Goal: Task Accomplishment & Management: Complete application form

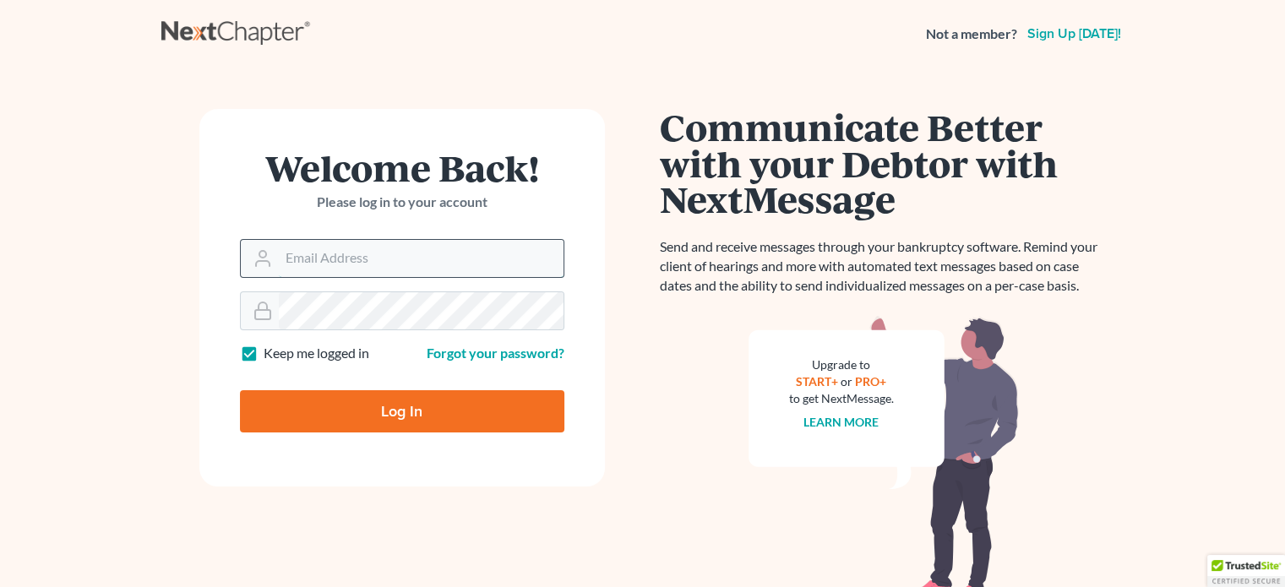
click at [456, 273] on input "Email Address" at bounding box center [421, 258] width 285 height 37
type input "[EMAIL_ADDRESS][DOMAIN_NAME]"
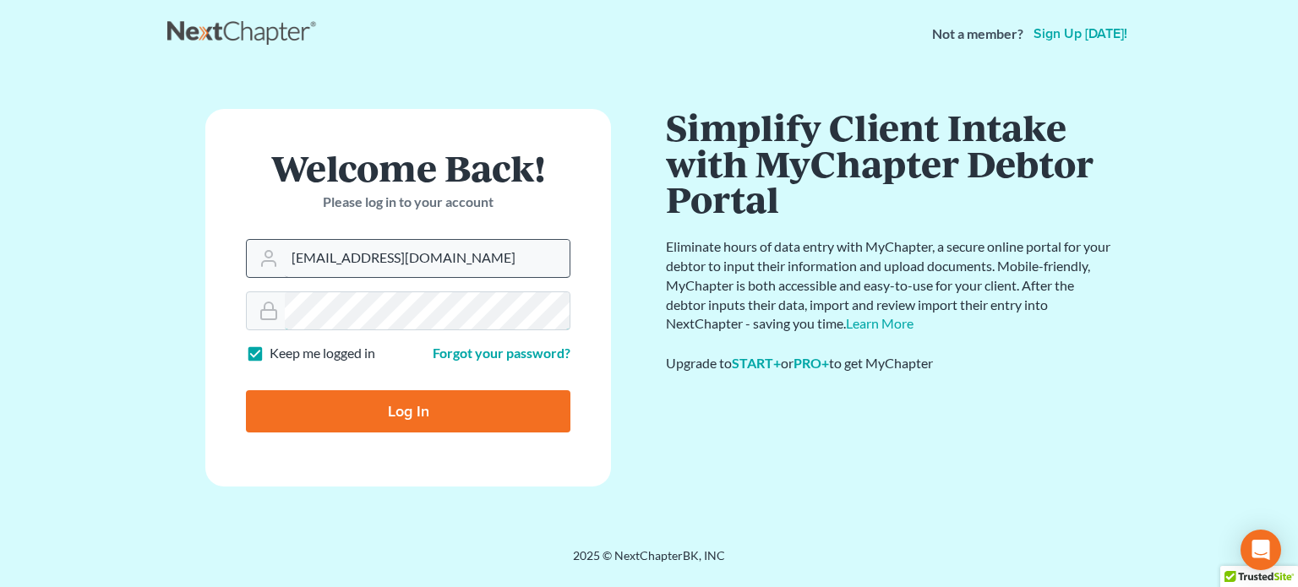
click at [246, 390] on input "Log In" at bounding box center [408, 411] width 325 height 42
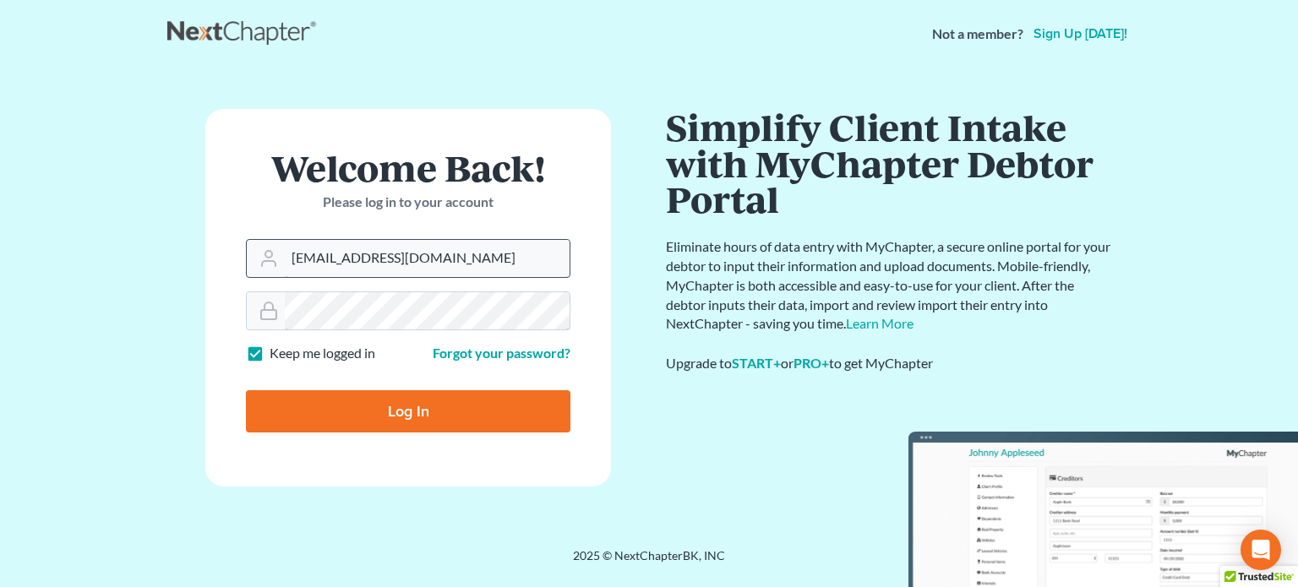
type input "Thinking..."
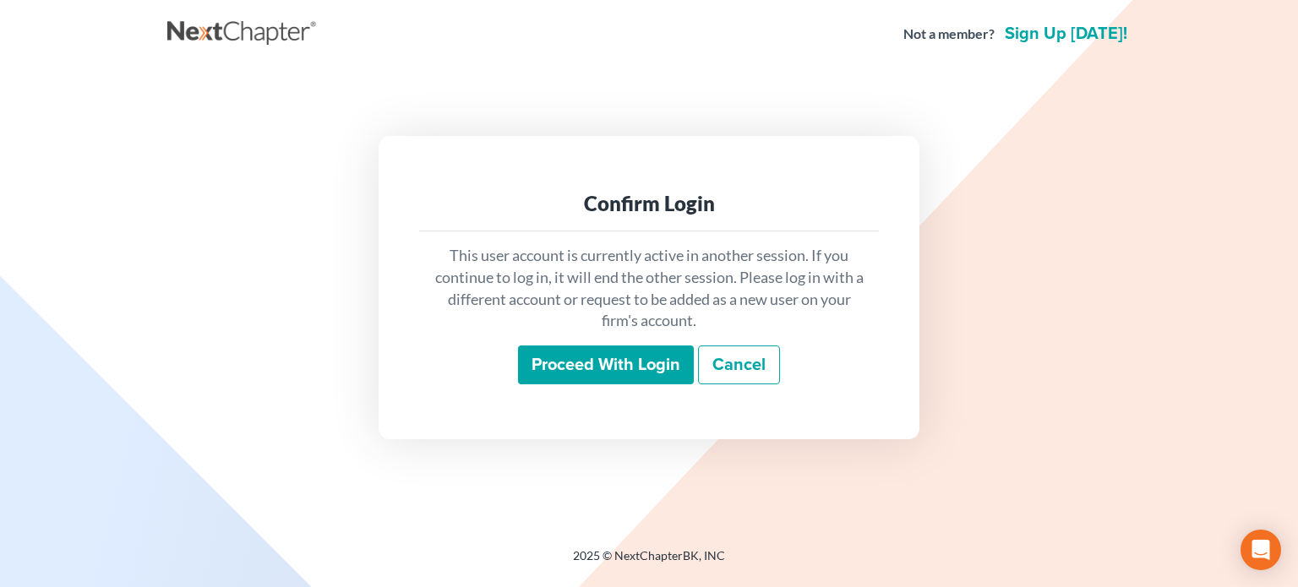
click at [627, 365] on input "Proceed with login" at bounding box center [606, 365] width 176 height 39
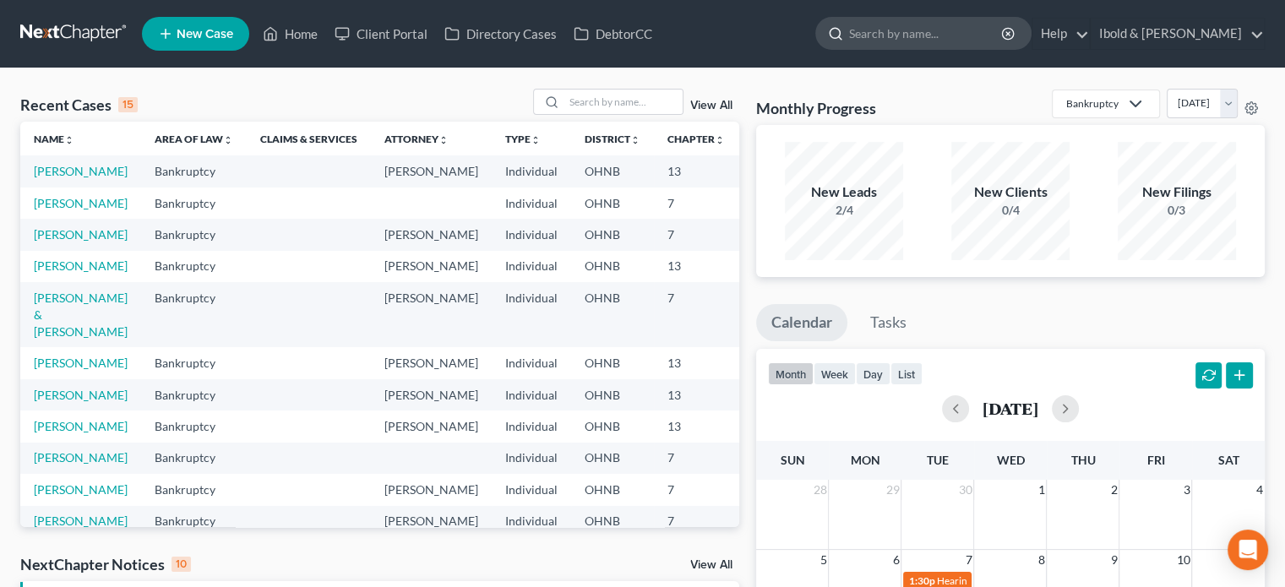
click at [970, 35] on input "search" at bounding box center [926, 33] width 155 height 31
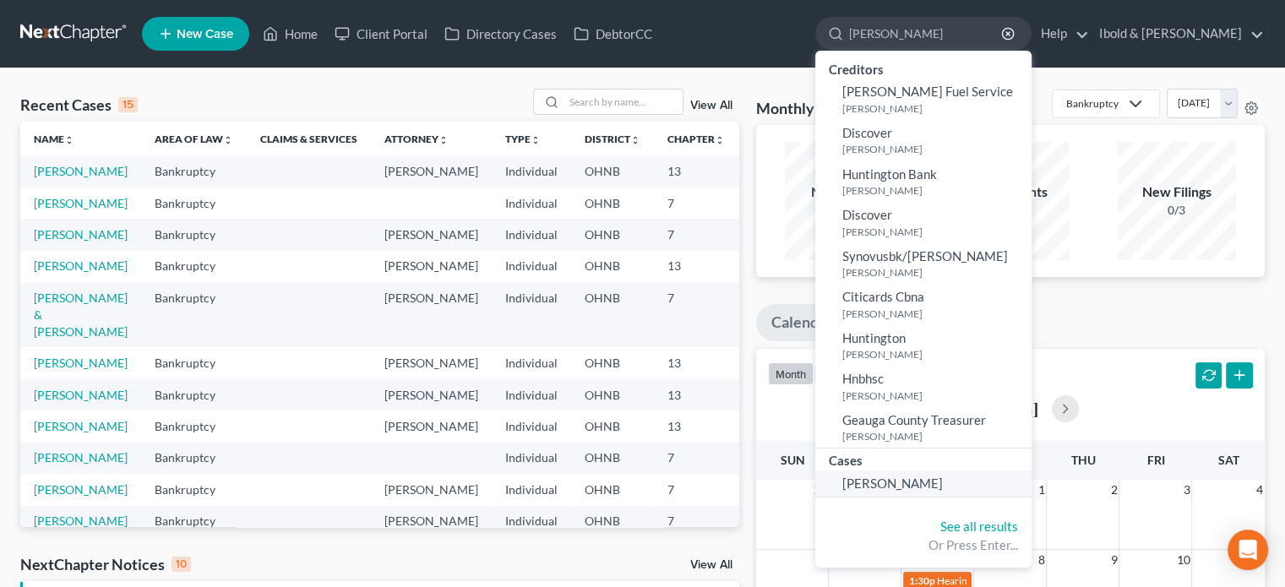
type input "[PERSON_NAME]"
click at [943, 480] on span "[PERSON_NAME]" at bounding box center [893, 483] width 101 height 15
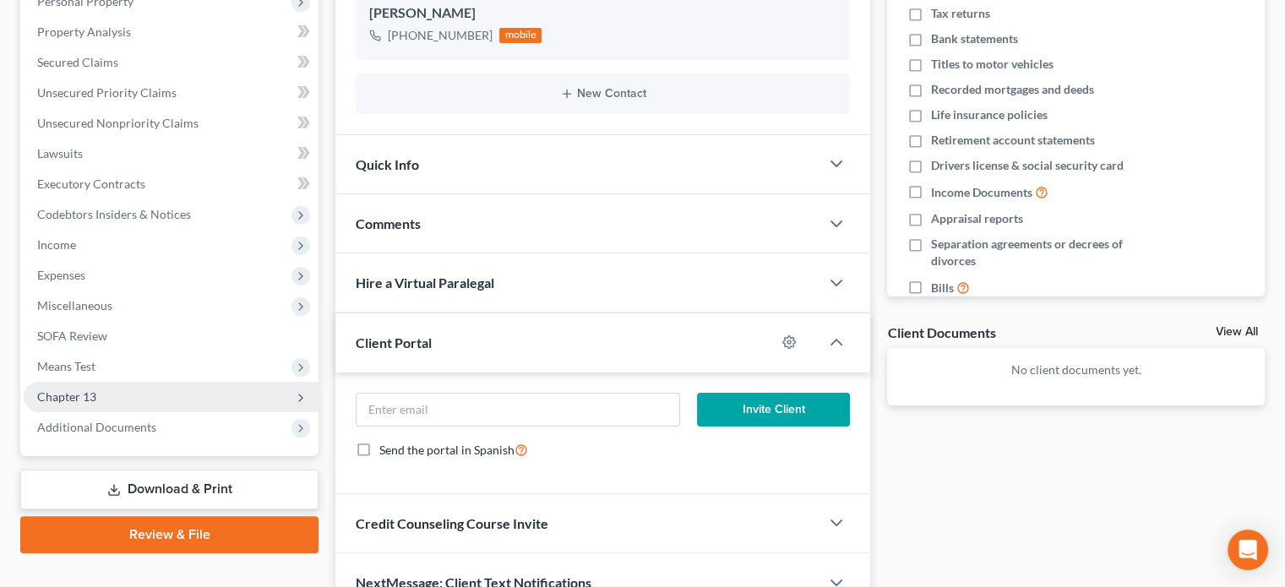
scroll to position [338, 0]
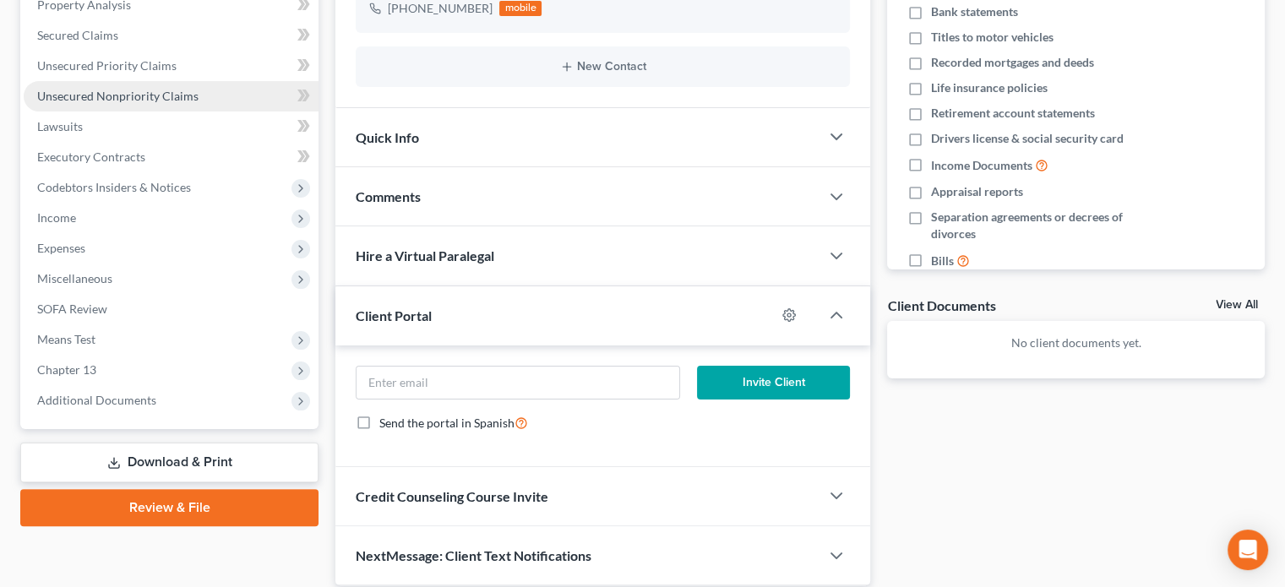
click at [122, 105] on link "Unsecured Nonpriority Claims" at bounding box center [171, 96] width 295 height 30
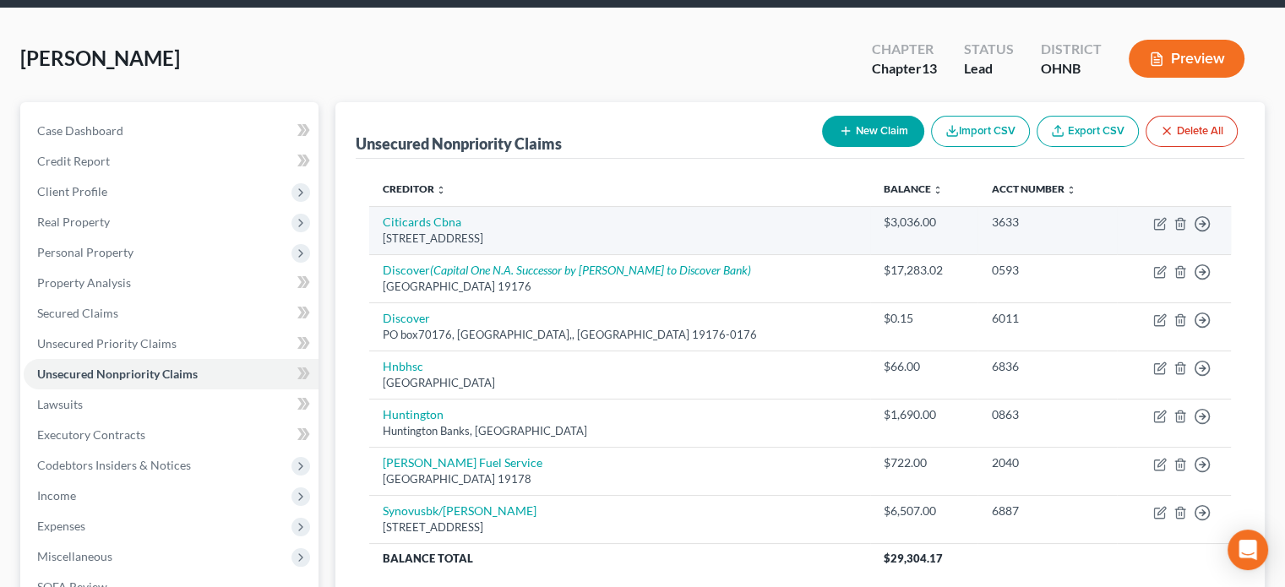
scroll to position [85, 0]
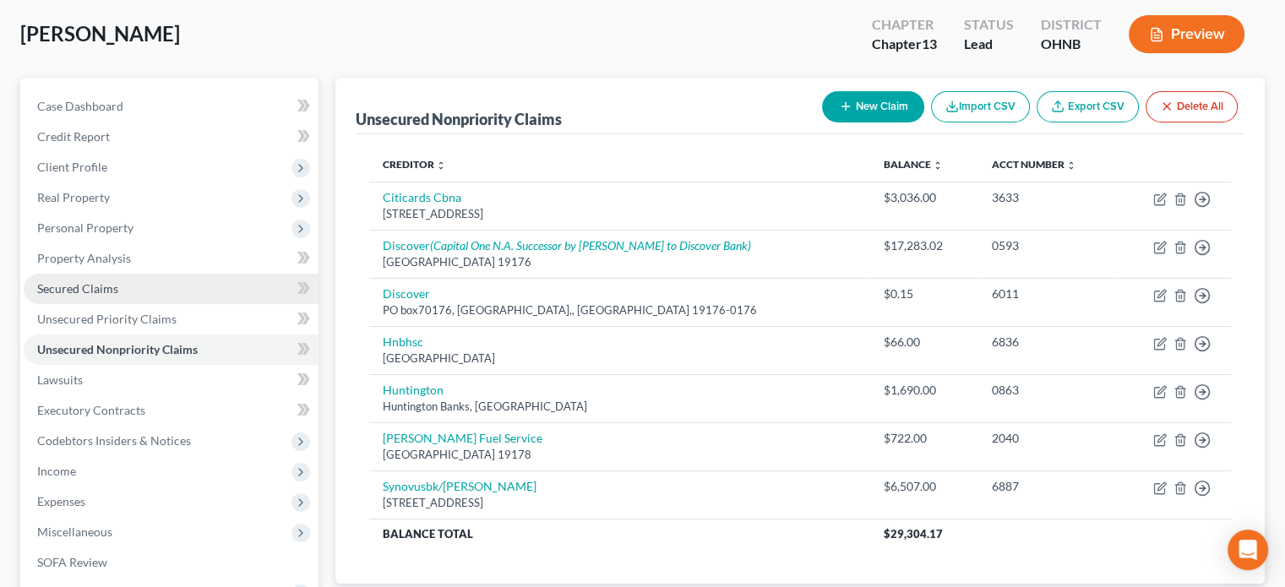
click at [81, 285] on span "Secured Claims" at bounding box center [77, 288] width 81 height 14
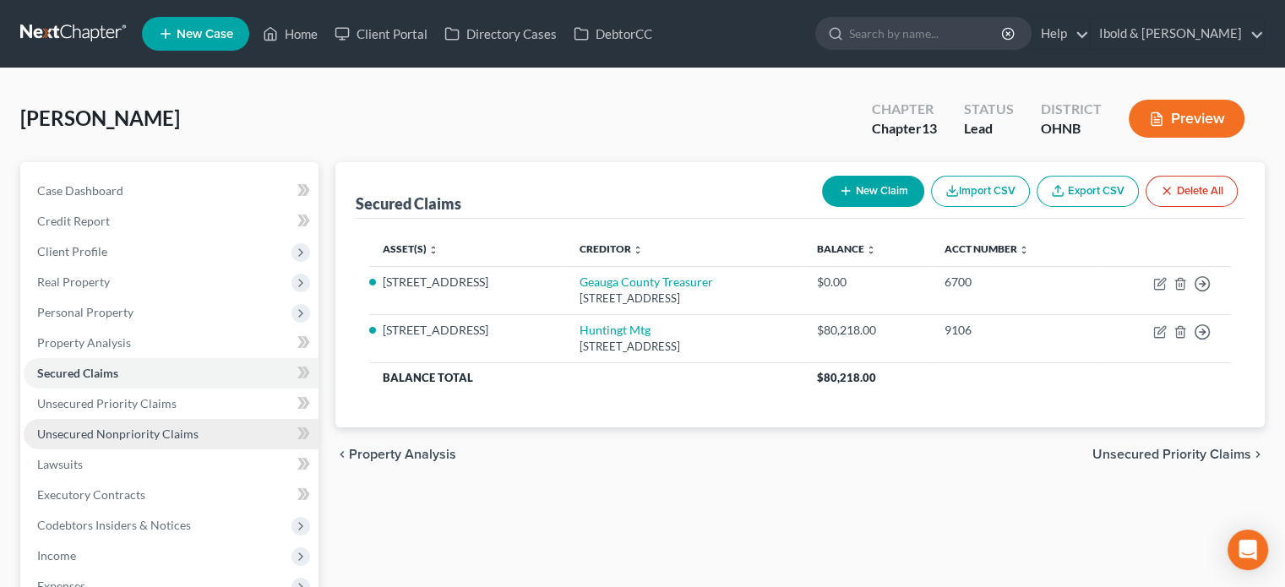
click at [155, 435] on span "Unsecured Nonpriority Claims" at bounding box center [117, 434] width 161 height 14
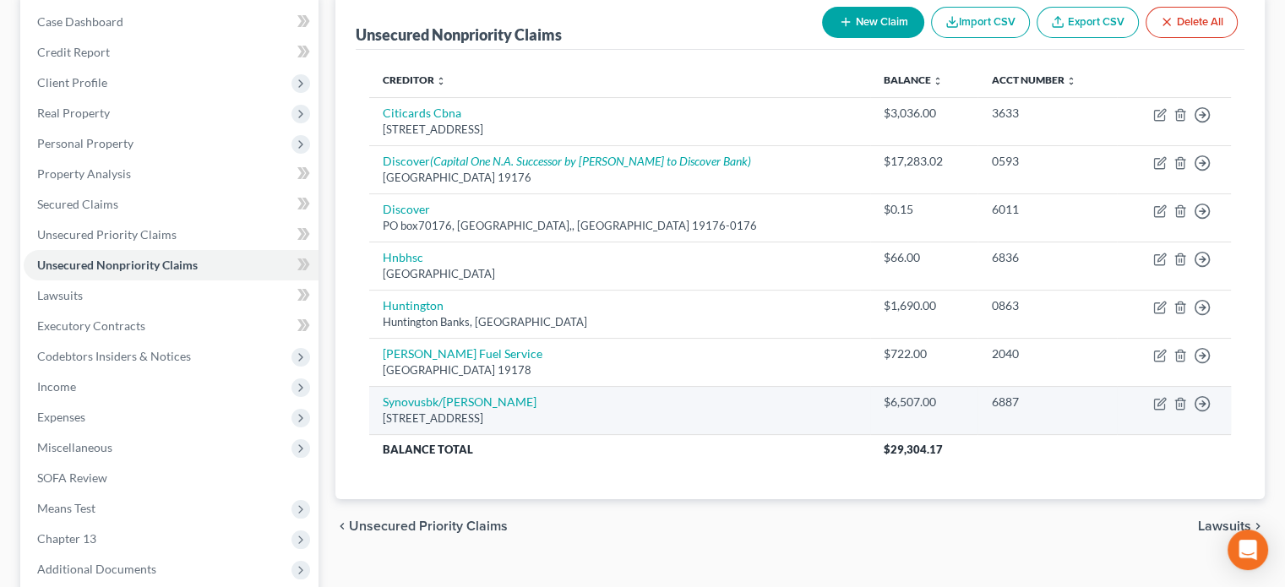
scroll to position [85, 0]
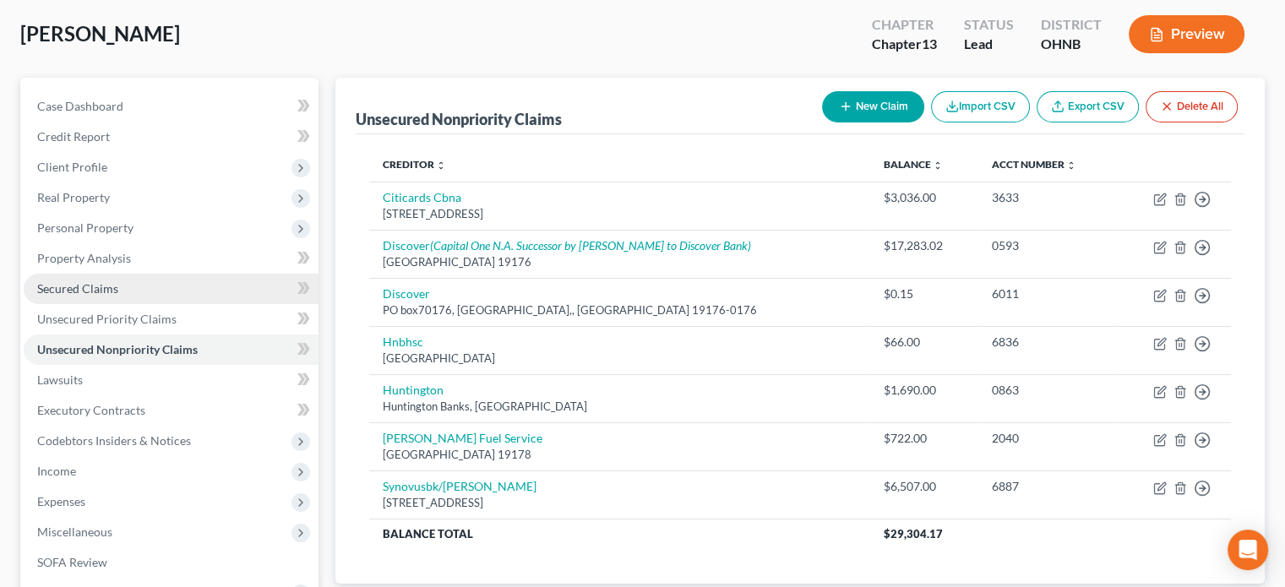
click at [102, 292] on span "Secured Claims" at bounding box center [77, 288] width 81 height 14
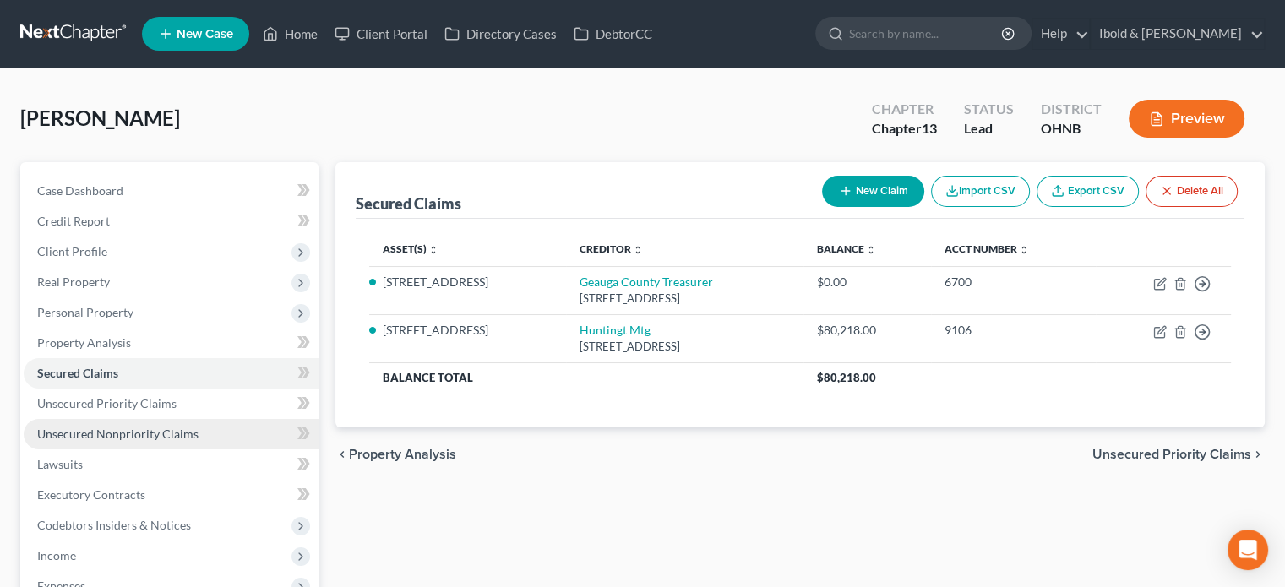
click at [124, 432] on span "Unsecured Nonpriority Claims" at bounding box center [117, 434] width 161 height 14
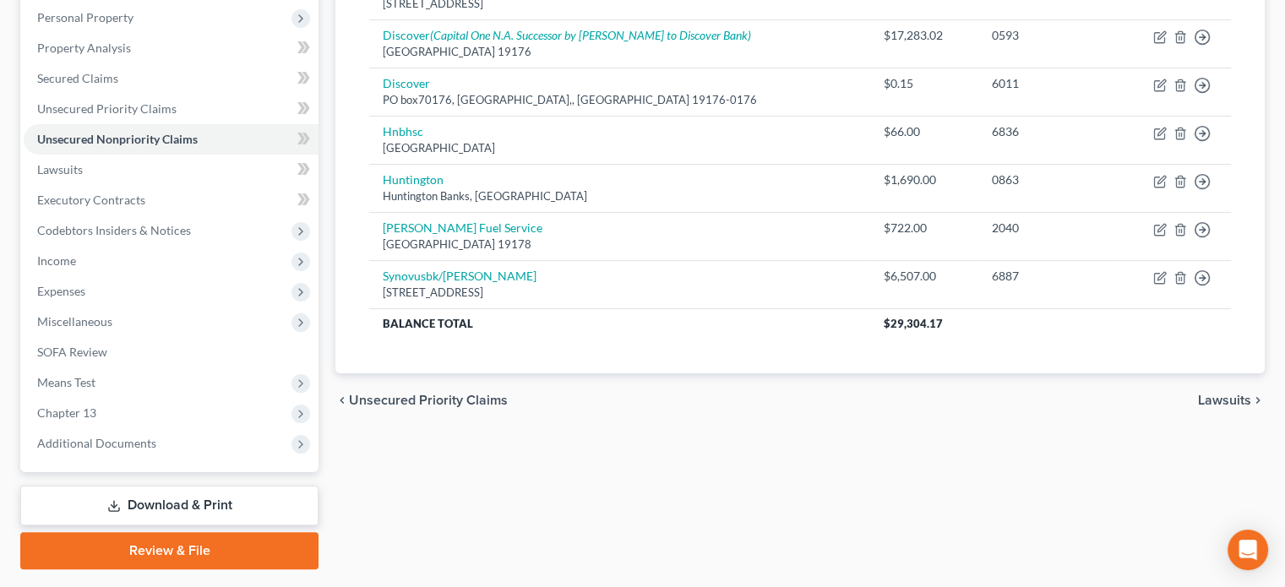
scroll to position [340, 0]
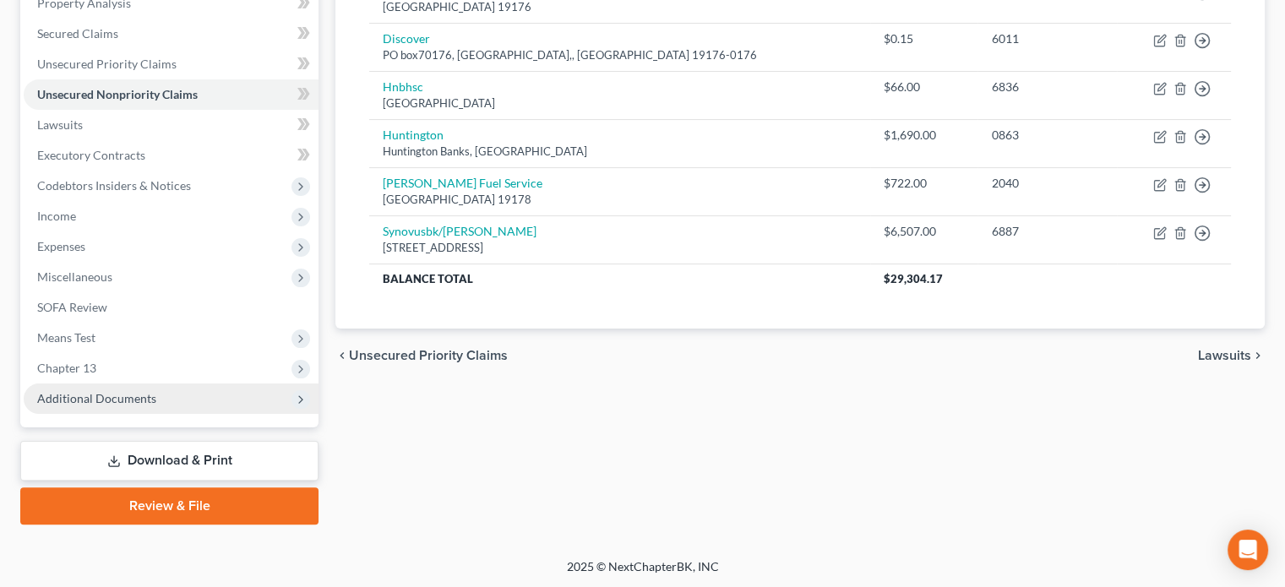
click at [113, 400] on span "Additional Documents" at bounding box center [96, 398] width 119 height 14
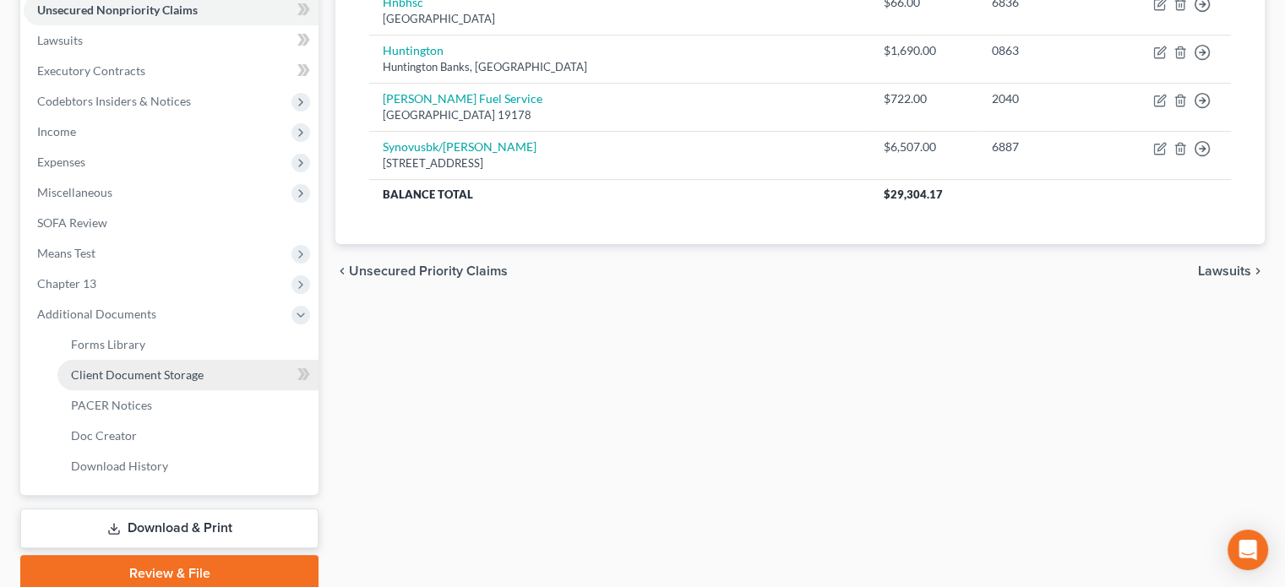
click at [159, 381] on span "Client Document Storage" at bounding box center [137, 375] width 133 height 14
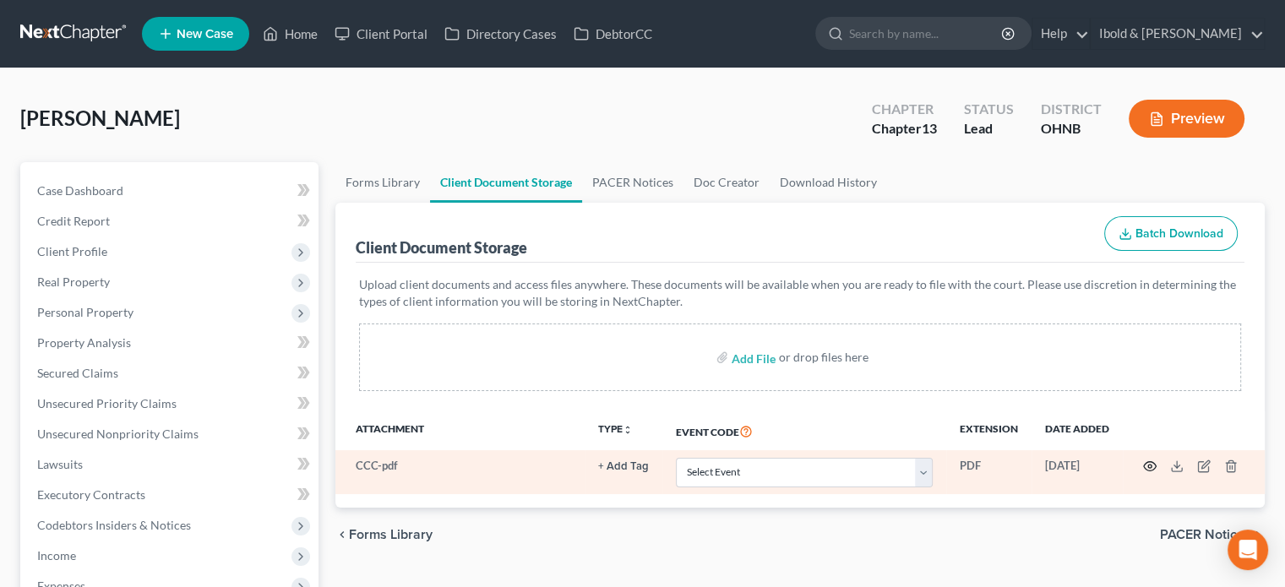
click at [1153, 469] on td at bounding box center [1194, 472] width 142 height 44
click at [1147, 472] on icon "button" at bounding box center [1151, 467] width 14 height 14
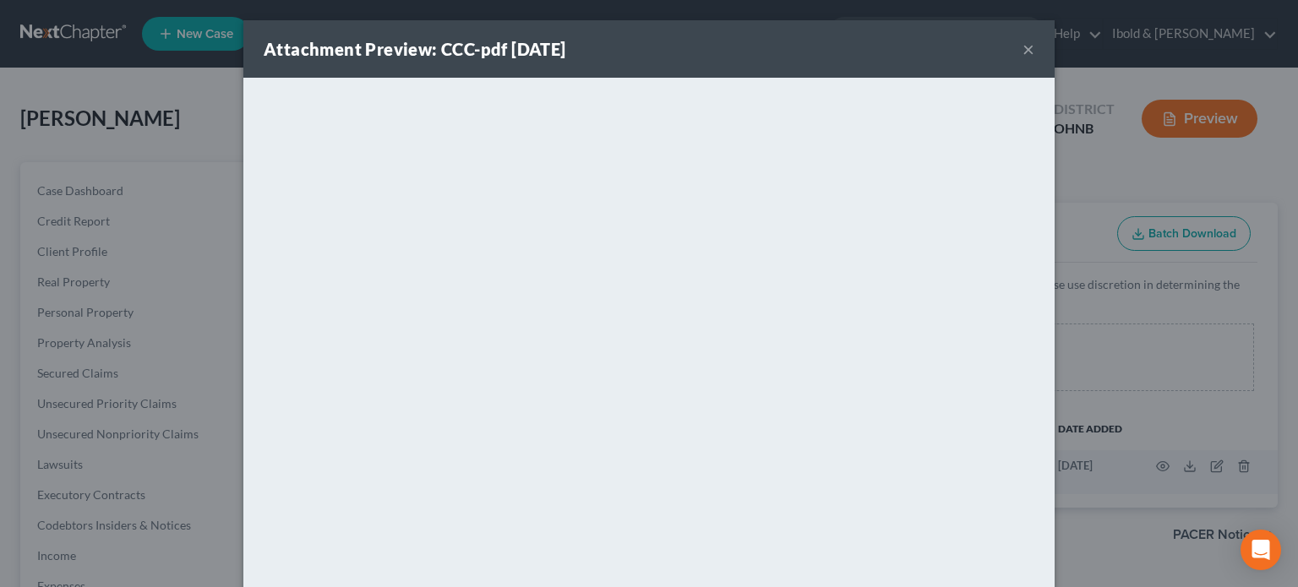
click at [1023, 50] on button "×" at bounding box center [1029, 49] width 12 height 20
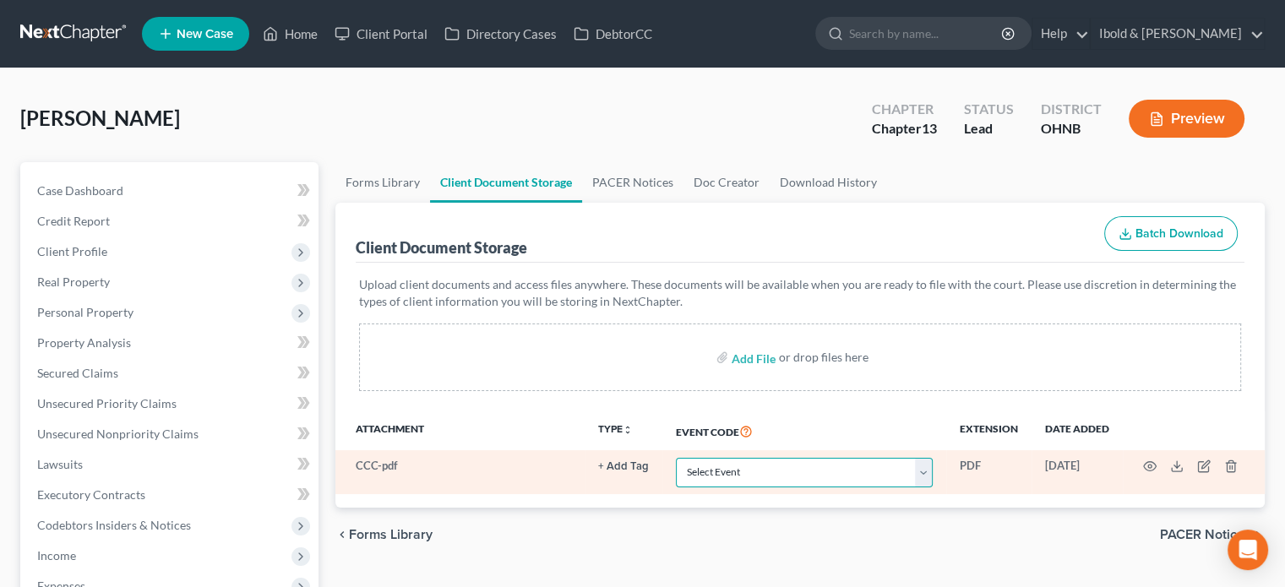
click at [931, 472] on select "Select Event 20 Largest Unsecured Creditors Amended List of Creditors (Fee) Ame…" at bounding box center [804, 473] width 257 height 30
select select "5"
click at [676, 458] on select "Select Event 20 Largest Unsecured Creditors Amended List of Creditors (Fee) Ame…" at bounding box center [804, 473] width 257 height 30
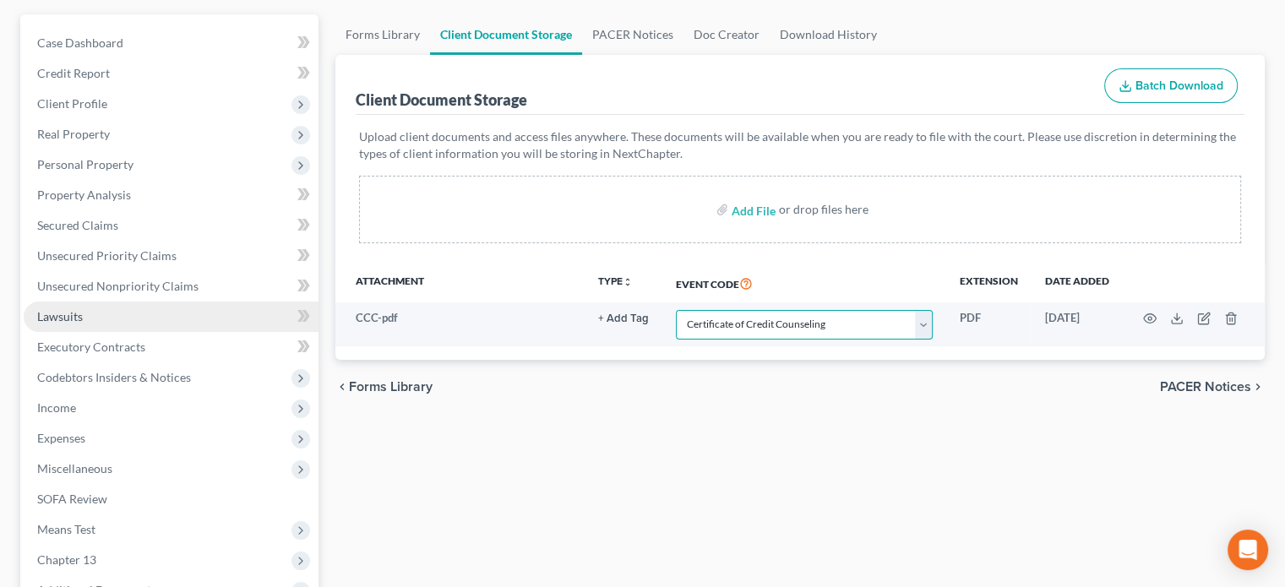
scroll to position [169, 0]
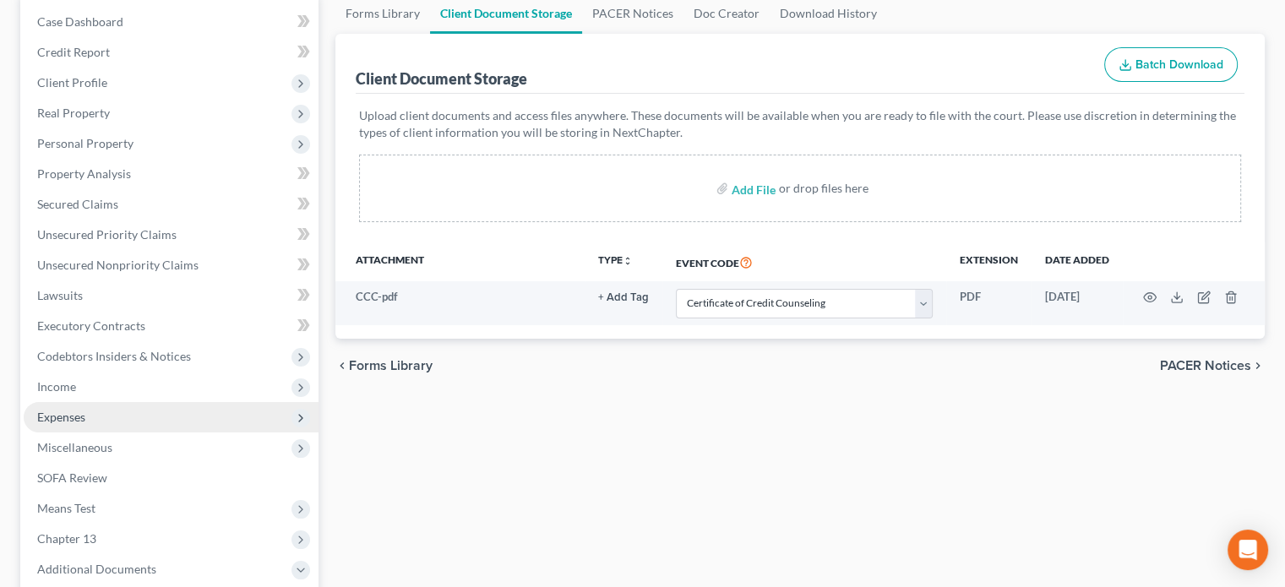
click at [68, 420] on span "Expenses" at bounding box center [61, 417] width 48 height 14
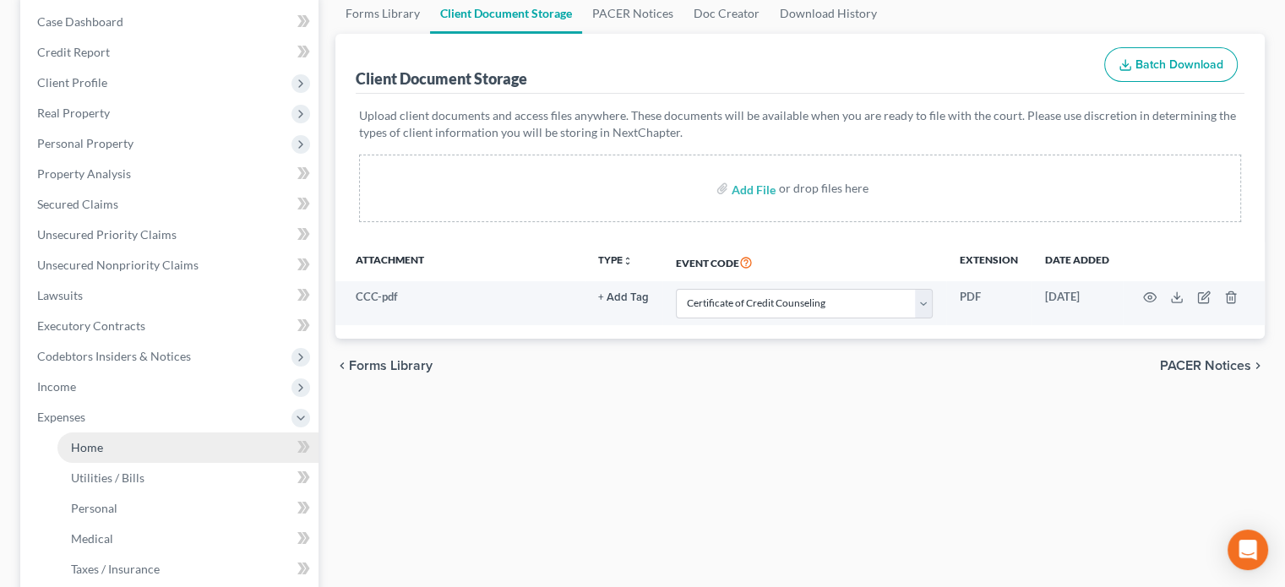
click at [89, 444] on span "Home" at bounding box center [87, 447] width 32 height 14
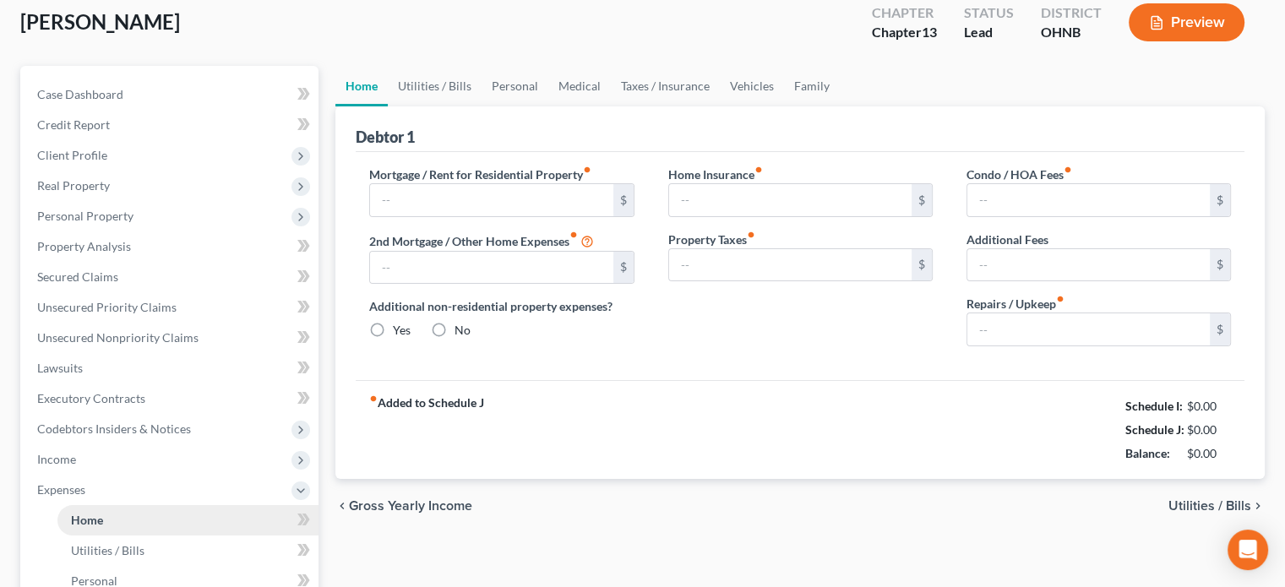
type input "483.05"
type input "0.00"
radio input "true"
type input "87.00"
type input "250.00"
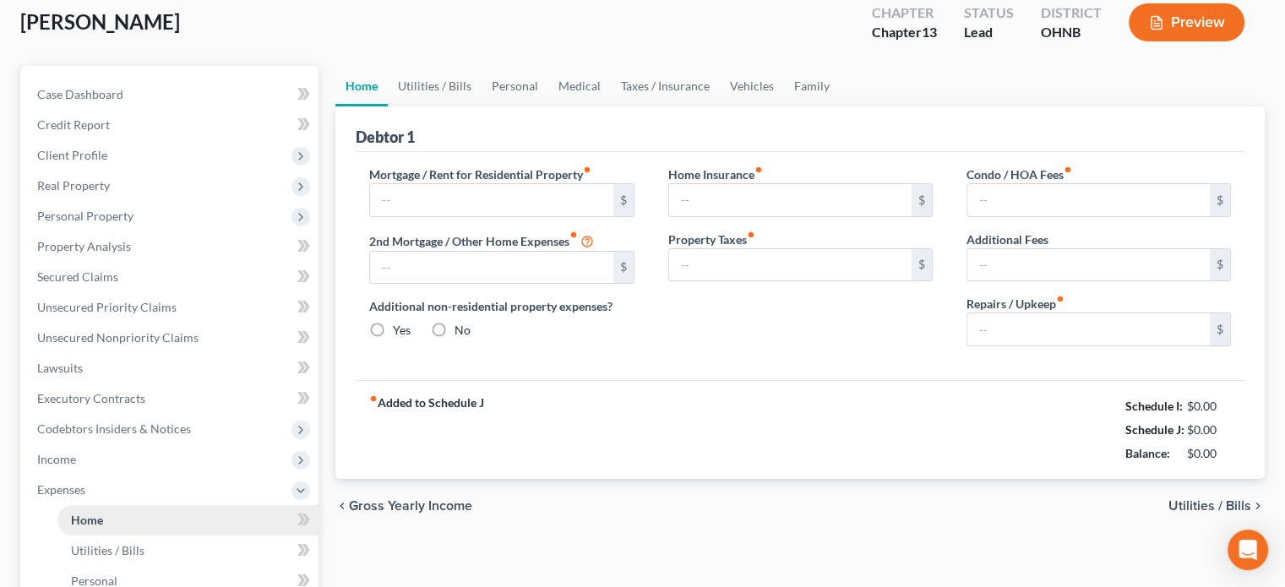
type input "0.00"
type input "100.00"
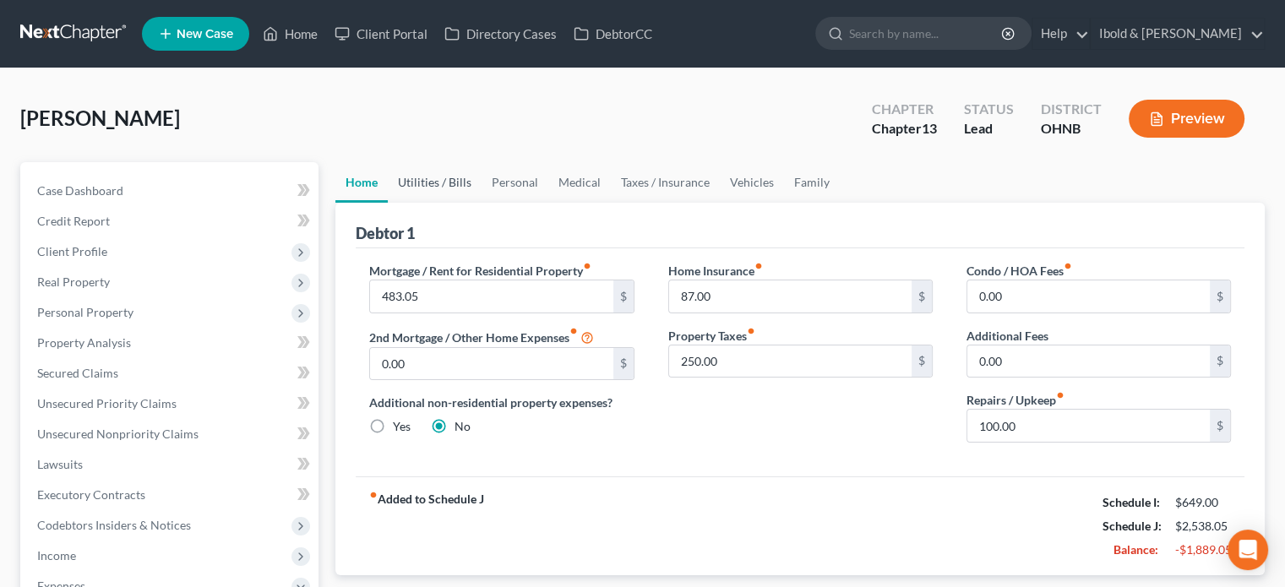
click at [446, 183] on link "Utilities / Bills" at bounding box center [435, 182] width 94 height 41
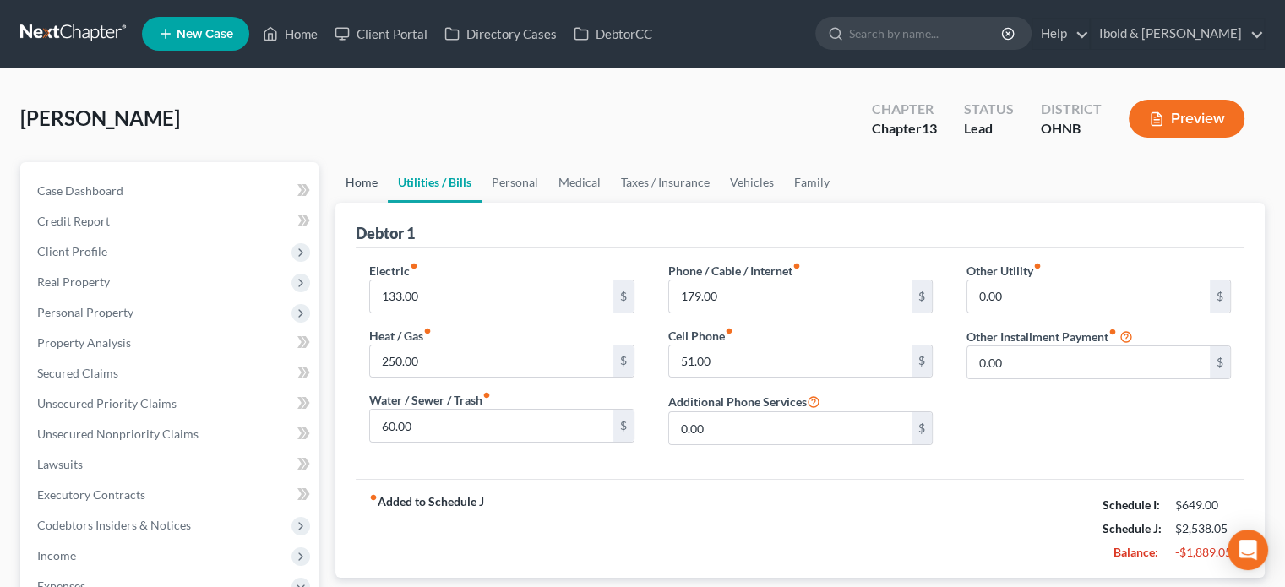
click at [367, 185] on link "Home" at bounding box center [362, 182] width 52 height 41
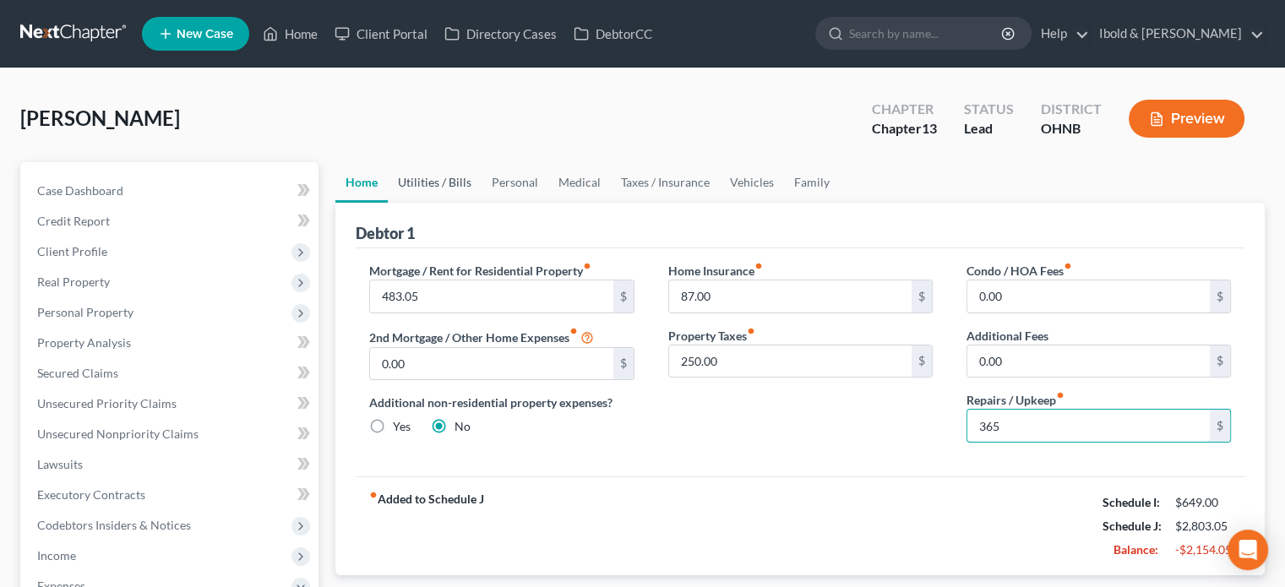
type input "365"
click at [423, 177] on link "Utilities / Bills" at bounding box center [435, 182] width 94 height 41
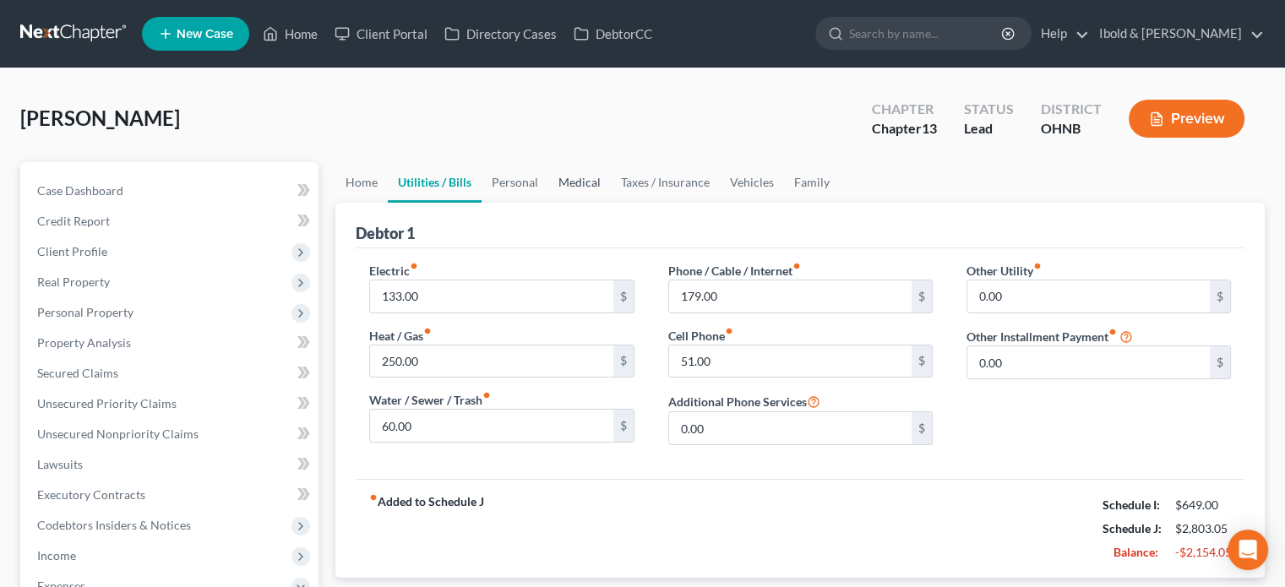
click at [592, 185] on link "Medical" at bounding box center [580, 182] width 63 height 41
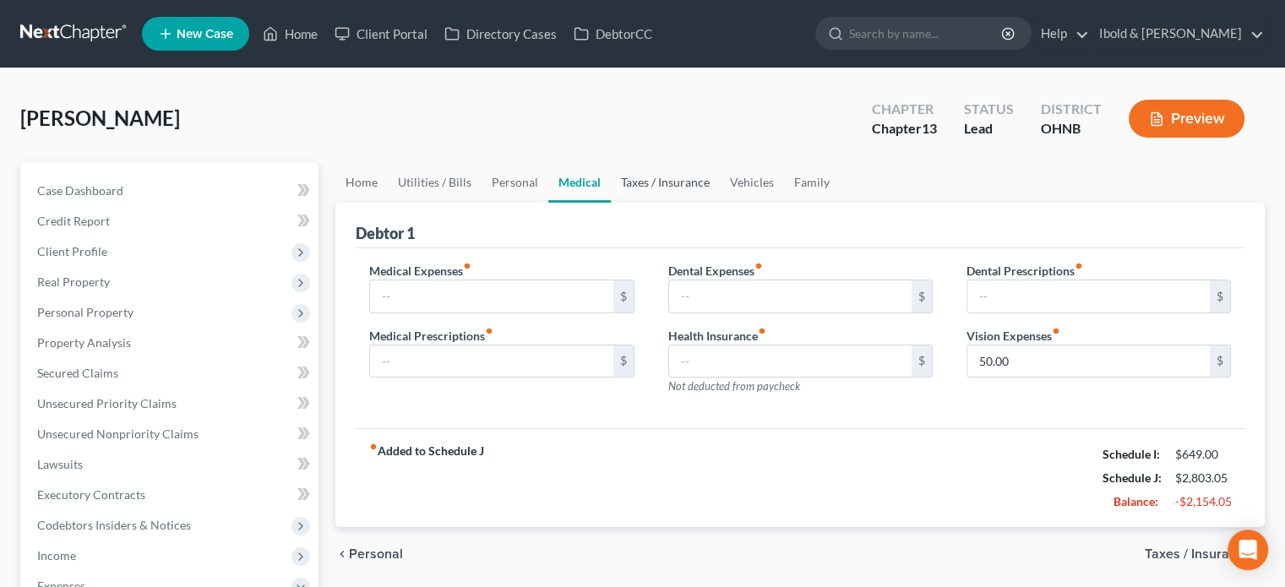
click at [671, 188] on link "Taxes / Insurance" at bounding box center [665, 182] width 109 height 41
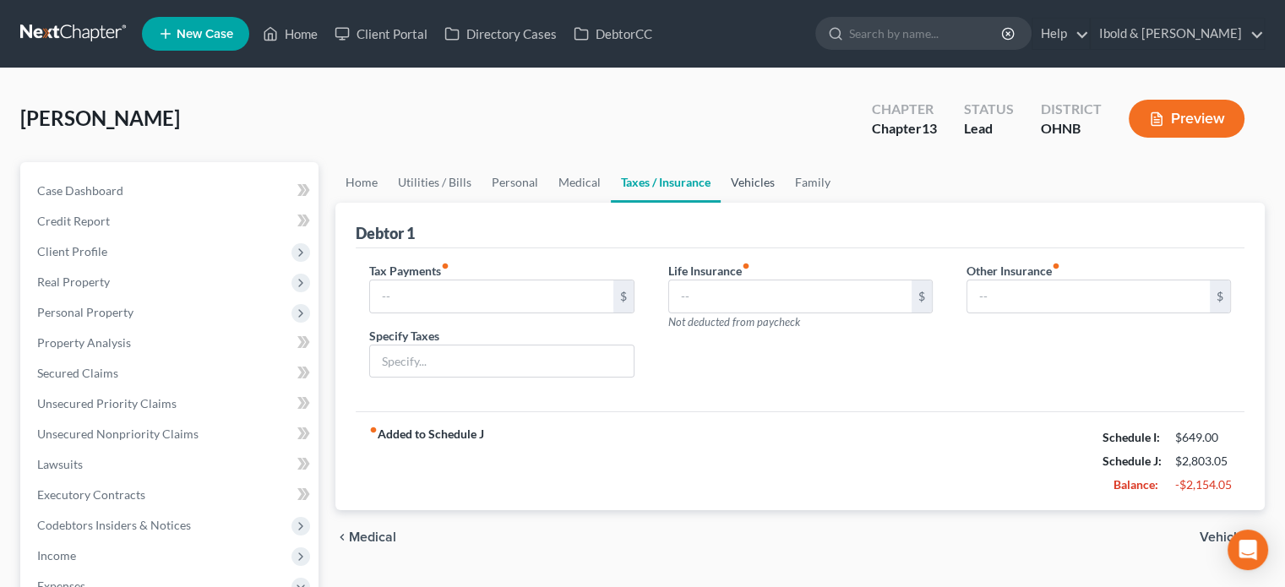
click at [749, 177] on link "Vehicles" at bounding box center [753, 182] width 64 height 41
